Goal: Task Accomplishment & Management: Use online tool/utility

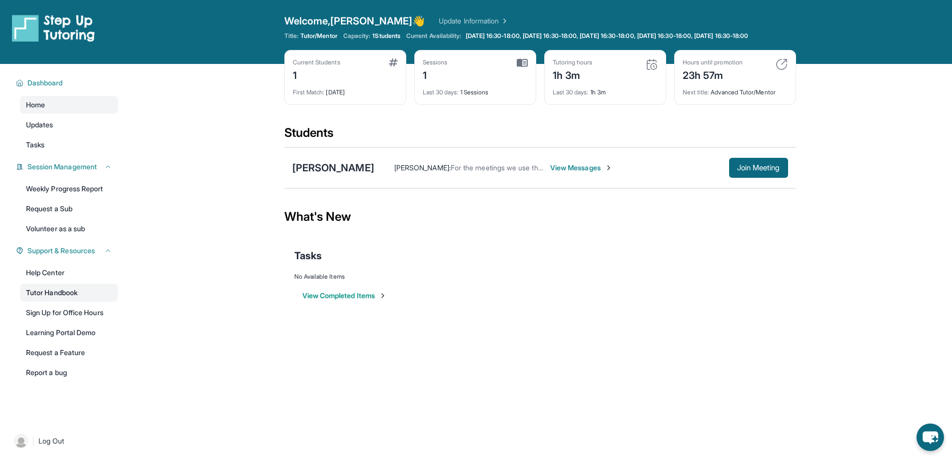
click at [54, 299] on link "Tutor Handbook" at bounding box center [69, 293] width 98 height 18
click at [750, 171] on span "Join Meeting" at bounding box center [758, 168] width 43 height 6
click at [342, 175] on div "[PERSON_NAME]" at bounding box center [333, 168] width 82 height 14
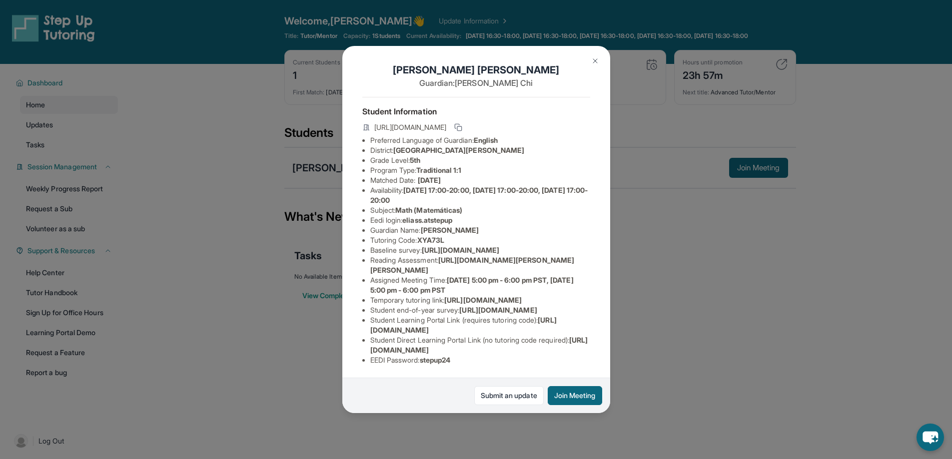
scroll to position [118, 0]
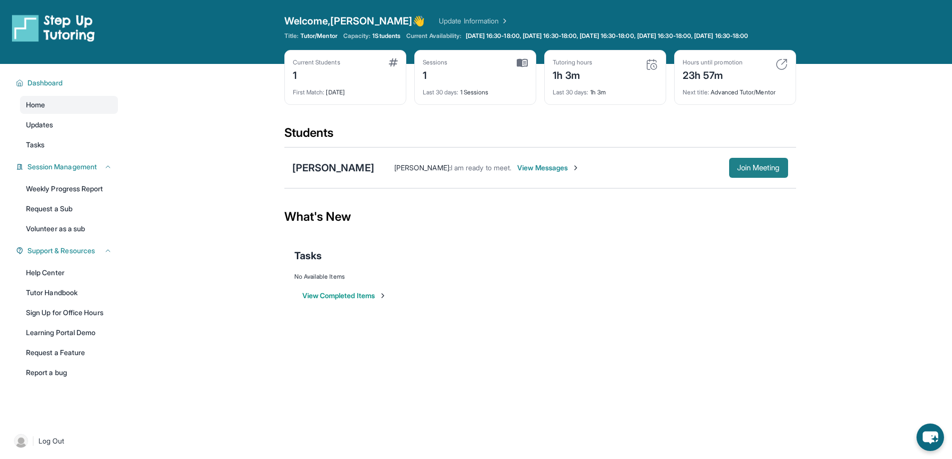
click at [745, 171] on span "Join Meeting" at bounding box center [758, 168] width 43 height 6
